Goal: Information Seeking & Learning: Learn about a topic

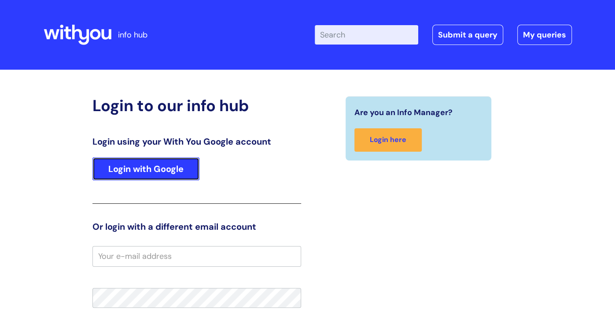
click at [159, 163] on link "Login with Google" at bounding box center [145, 168] width 107 height 23
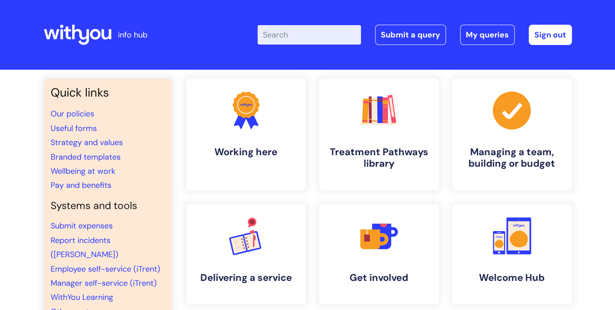
click at [340, 32] on input "Enter your search term here..." at bounding box center [309, 34] width 103 height 19
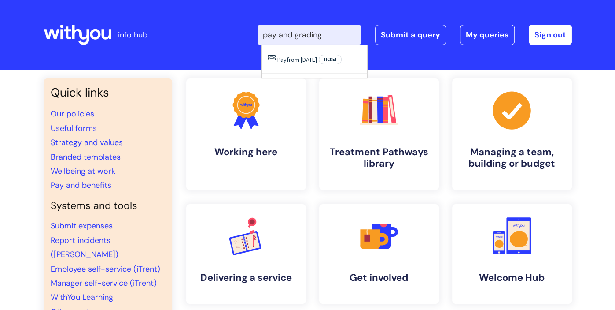
type input "pay and grading"
click button "Search" at bounding box center [0, 0] width 0 height 0
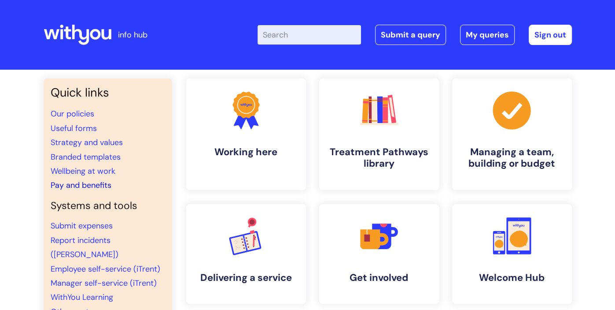
click at [98, 183] on link "Pay and benefits" at bounding box center [81, 185] width 61 height 11
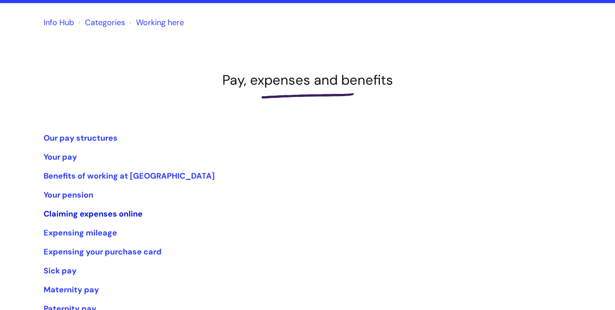
scroll to position [67, 0]
click at [74, 155] on link "Your pay" at bounding box center [60, 156] width 33 height 11
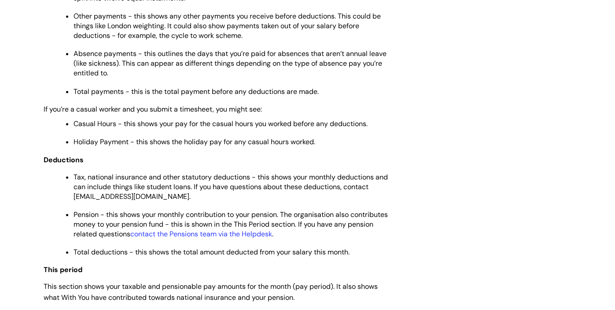
scroll to position [486, 0]
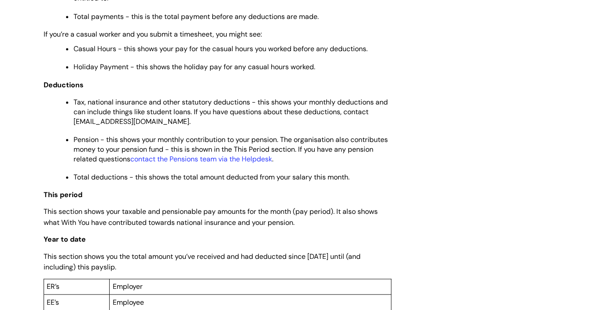
drag, startPoint x: 202, startPoint y: 132, endPoint x: 211, endPoint y: 145, distance: 15.8
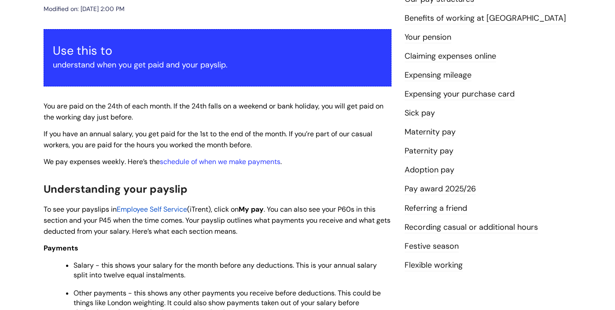
scroll to position [137, 0]
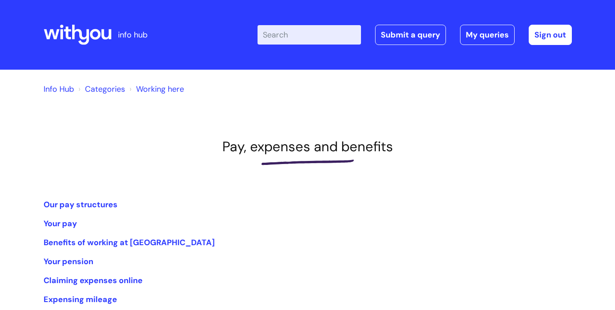
scroll to position [67, 0]
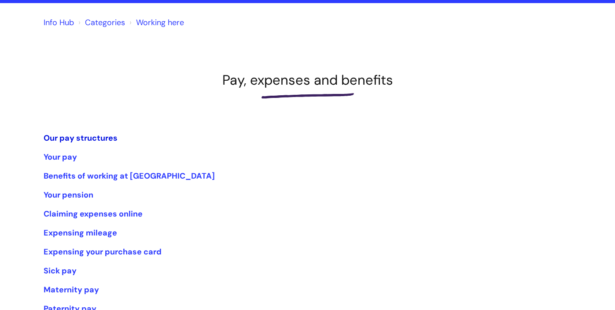
click at [95, 139] on link "Our pay structures" at bounding box center [81, 138] width 74 height 11
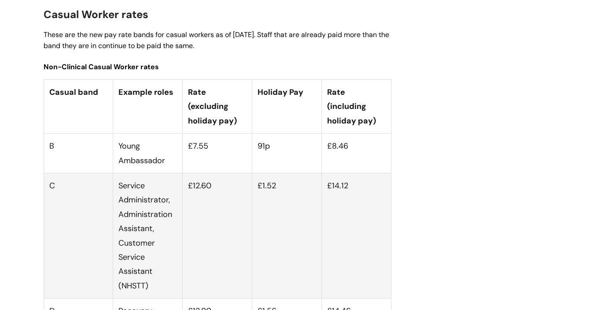
scroll to position [2384, 0]
